Goal: Transaction & Acquisition: Purchase product/service

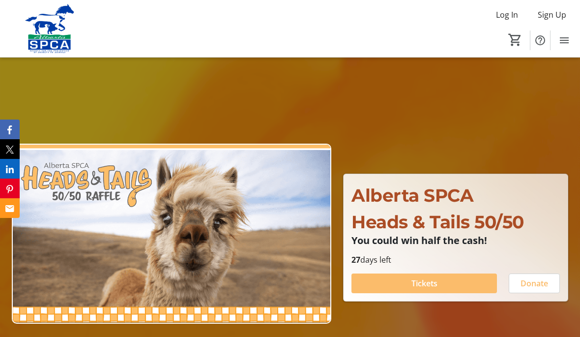
click at [426, 289] on span "Tickets" at bounding box center [424, 283] width 26 height 12
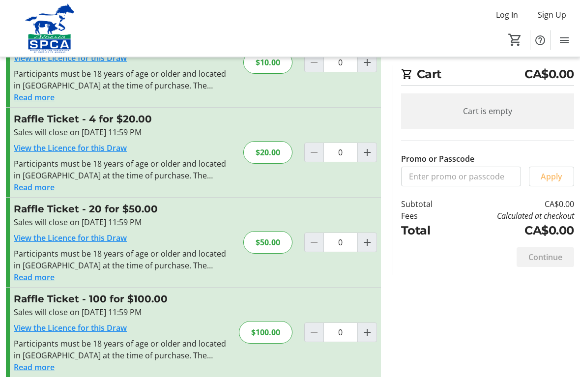
scroll to position [73, 0]
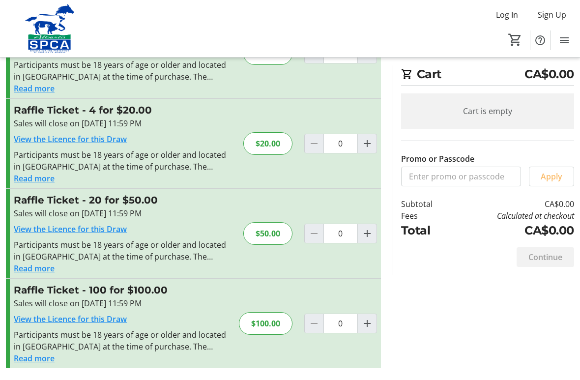
click at [371, 141] on mat-icon "Increment by one" at bounding box center [367, 144] width 12 height 12
type input "1"
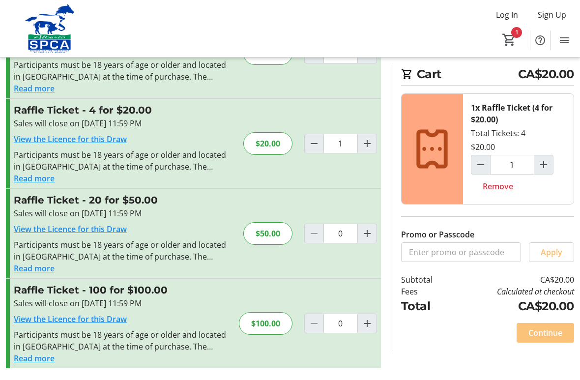
click at [541, 330] on span "Continue" at bounding box center [545, 333] width 34 height 12
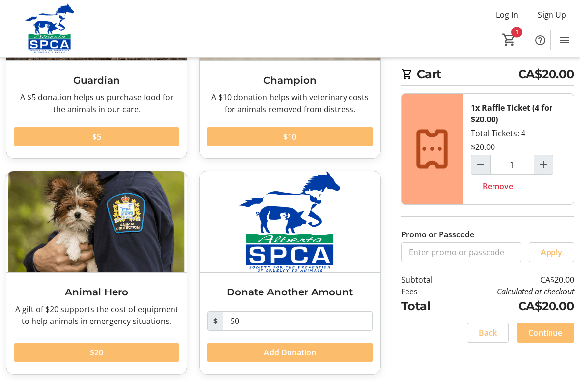
scroll to position [158, 0]
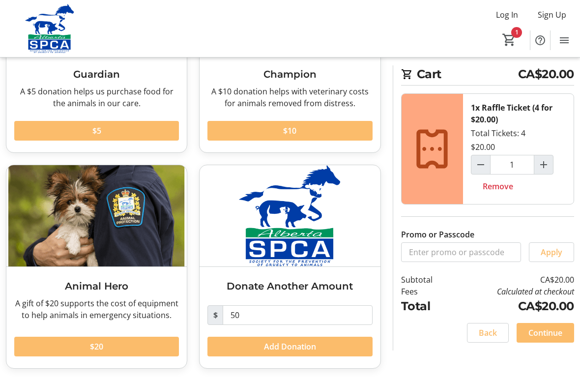
click at [543, 332] on span "Continue" at bounding box center [545, 333] width 34 height 12
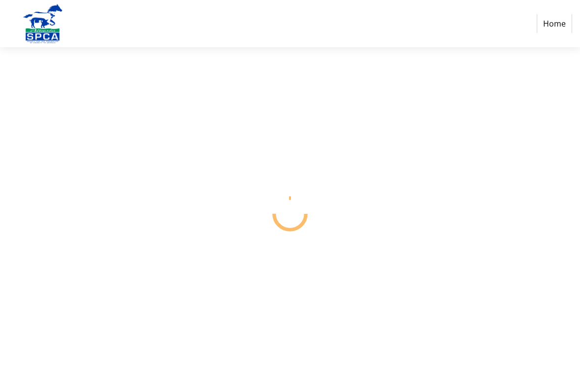
select select "CA"
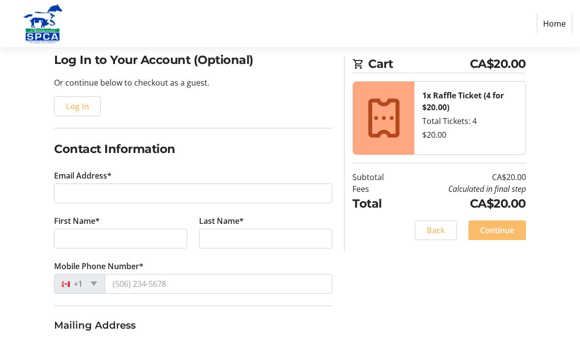
scroll to position [77, 0]
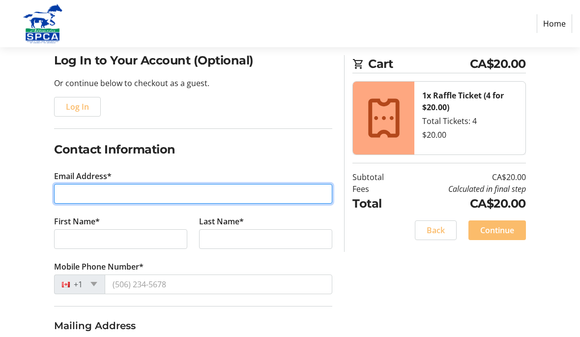
click at [92, 191] on input "Email Address*" at bounding box center [193, 194] width 278 height 20
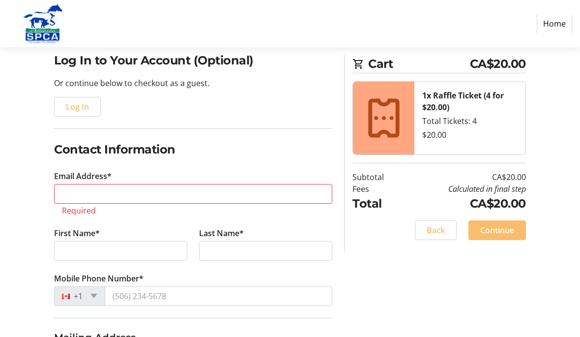
type input "[PHONE_NUMBER]"
select select "AB"
type input "[PERSON_NAME]"
type input "336 Aston Close"
type input "[PERSON_NAME]"
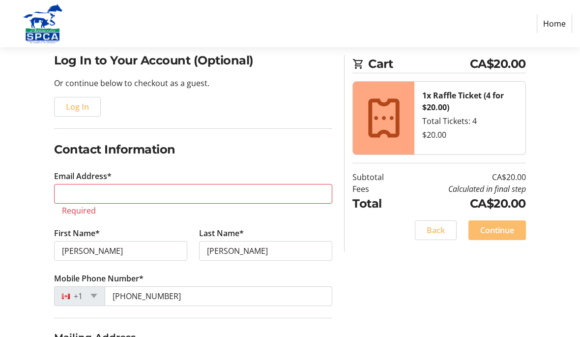
type input "[EMAIL_ADDRESS][DOMAIN_NAME]"
type input "[PERSON_NAME]"
type input "T9E 1H9"
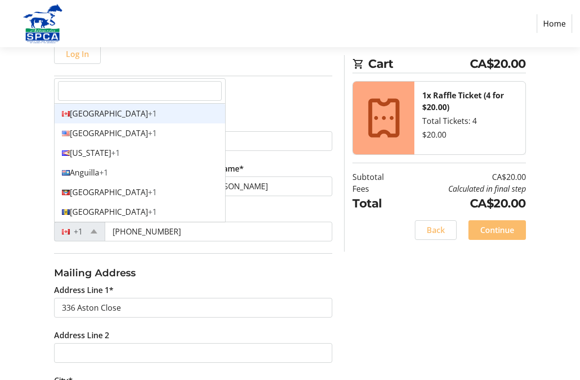
scroll to position [130, 0]
click at [95, 112] on div "Canada +1" at bounding box center [140, 114] width 171 height 20
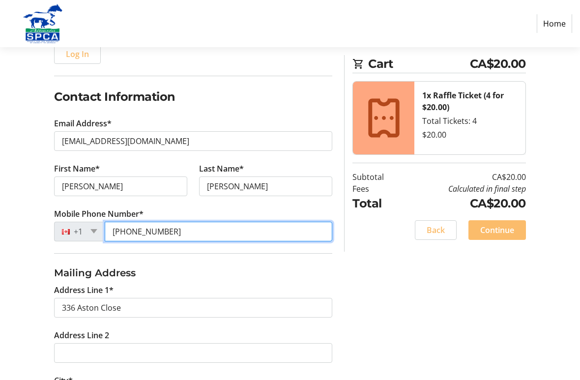
click at [194, 234] on input "[PHONE_NUMBER]" at bounding box center [219, 232] width 228 height 20
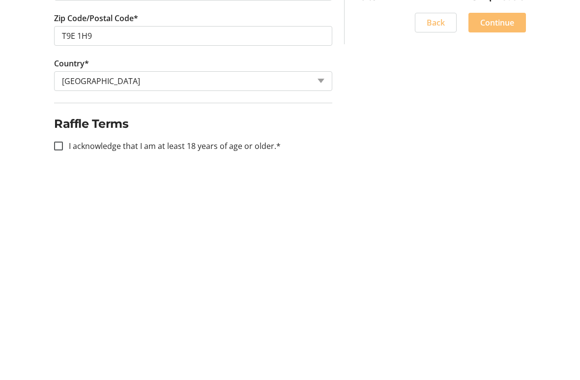
scroll to position [377, 0]
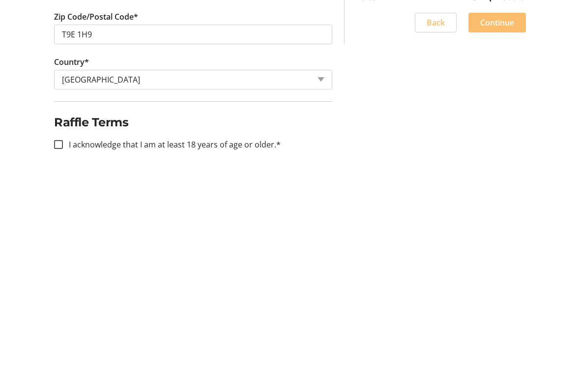
type input "[PHONE_NUMBER]"
click at [57, 336] on input "I acknowledge that I am at least 18 years of age or older.*" at bounding box center [58, 352] width 9 height 9
checkbox input "true"
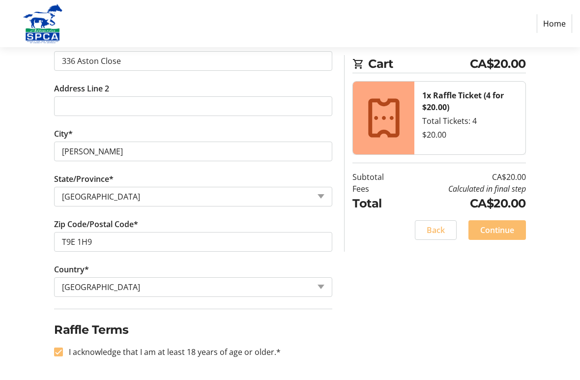
click at [500, 229] on span "Continue" at bounding box center [497, 230] width 34 height 12
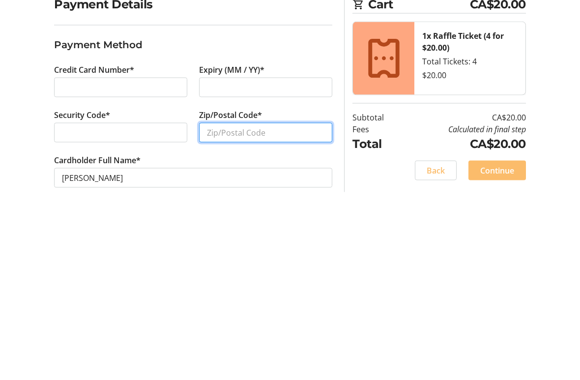
click at [248, 256] on input "Zip/Postal Code*" at bounding box center [265, 266] width 133 height 20
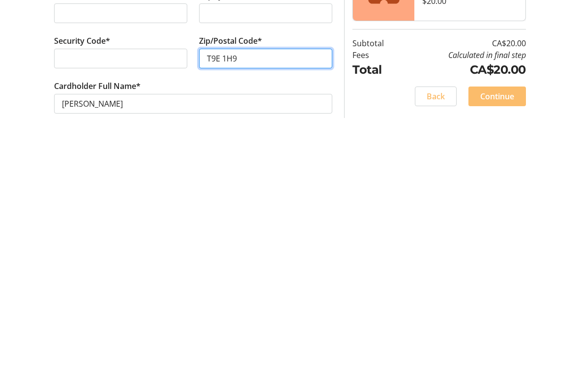
type input "T9E 1H9"
click at [496, 298] on span "Continue" at bounding box center [497, 304] width 34 height 12
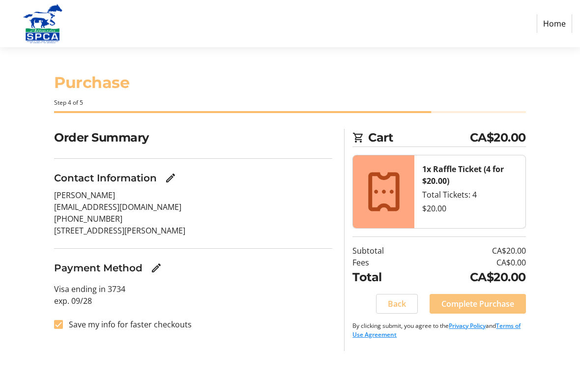
click at [480, 301] on span "Complete Purchase" at bounding box center [477, 304] width 73 height 12
